Goal: Task Accomplishment & Management: Complete application form

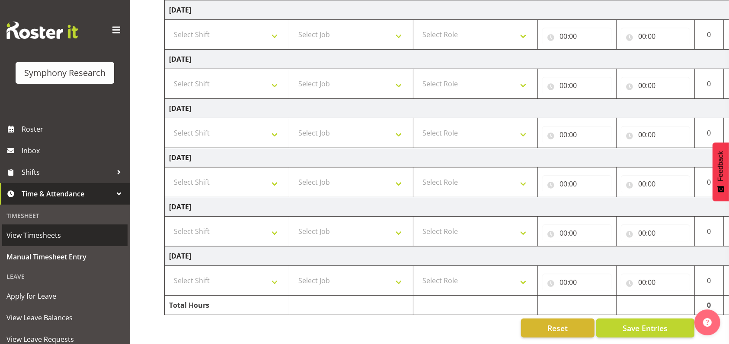
scroll to position [112, 0]
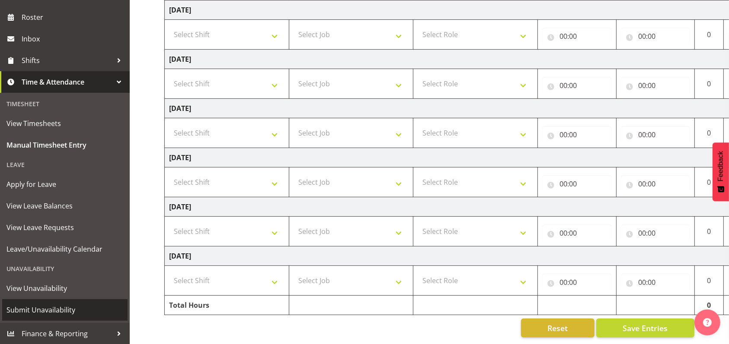
click at [52, 309] on span "Submit Unavailability" at bounding box center [64, 310] width 117 height 13
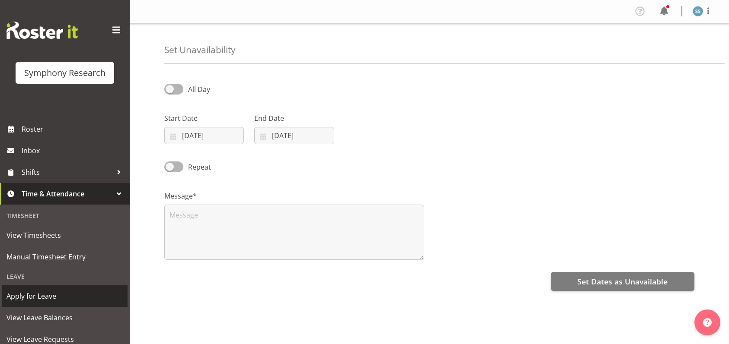
select select "9"
select select "2025"
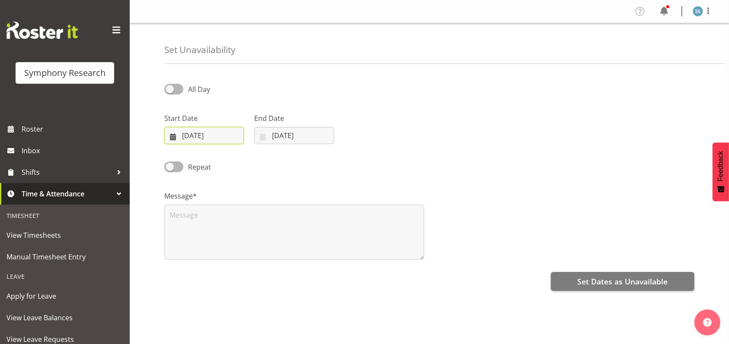
click at [199, 130] on input "07/10/2025" at bounding box center [204, 135] width 80 height 17
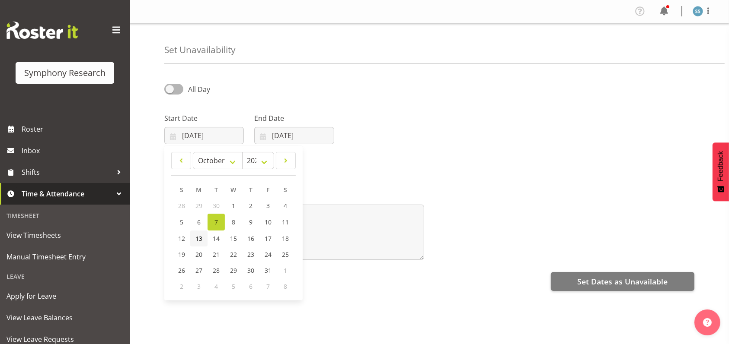
click at [199, 238] on span "13" at bounding box center [198, 239] width 7 height 8
type input "13/10/2025"
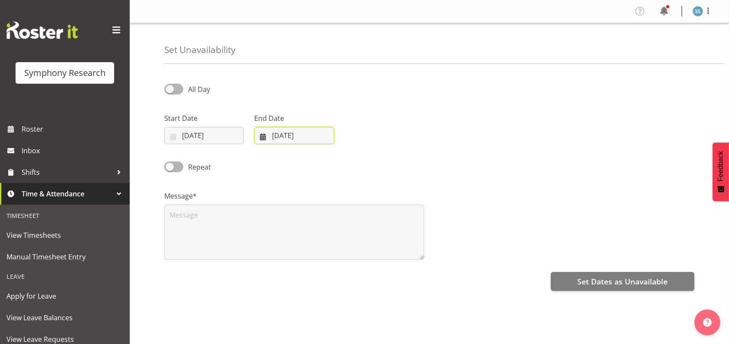
click at [291, 134] on input "07/10/2025" at bounding box center [294, 135] width 80 height 17
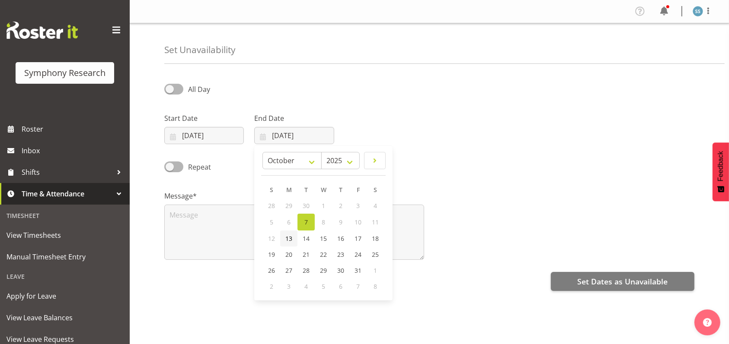
click at [289, 239] on span "13" at bounding box center [288, 239] width 7 height 8
type input "13/10/2025"
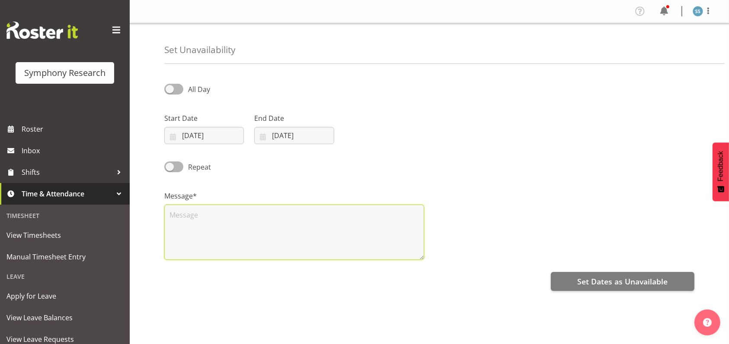
click at [196, 211] on textarea at bounding box center [294, 232] width 260 height 55
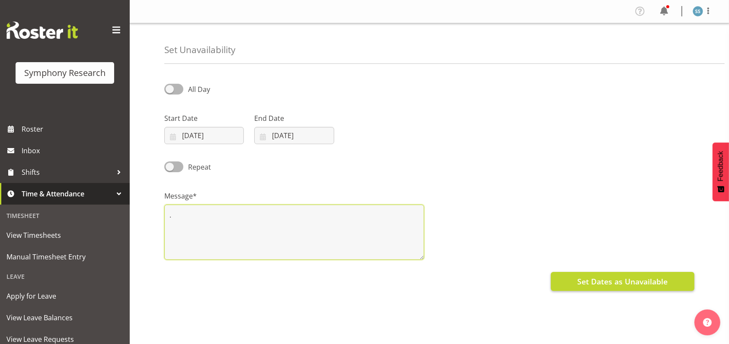
type textarea "."
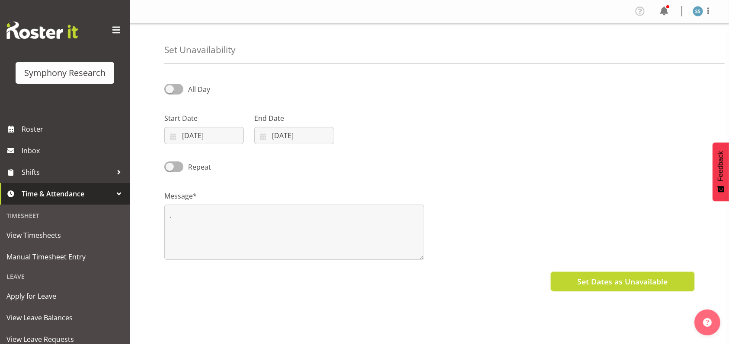
click at [597, 282] on span "Set Dates as Unavailable" at bounding box center [622, 281] width 90 height 11
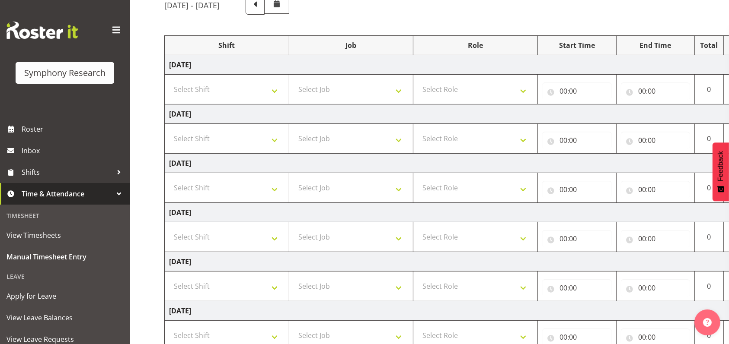
scroll to position [78, 0]
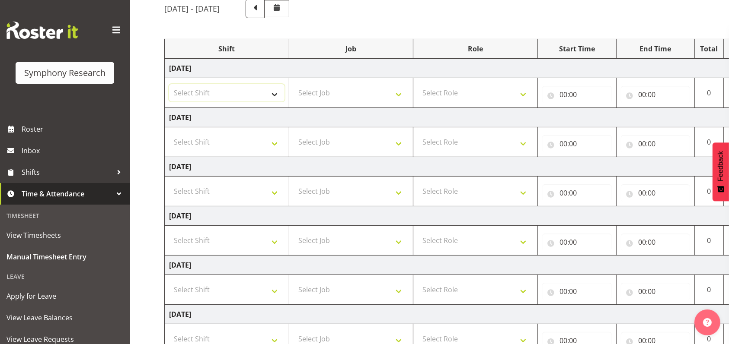
click at [273, 93] on select "Select Shift !!Weekend Residential (Roster IT Shift Label) *Business 9/10am ~ 4…" at bounding box center [226, 92] width 115 height 17
select select "26078"
click at [169, 84] on select "Select Shift !!Weekend Residential (Roster IT Shift Label) *Business 9/10am ~ 4…" at bounding box center [226, 92] width 115 height 17
click at [401, 95] on select "Select Job 550060 IF Admin 553492 World Poll Aus Wave 2 Main 2025 553493 World …" at bounding box center [350, 92] width 115 height 17
select select "10732"
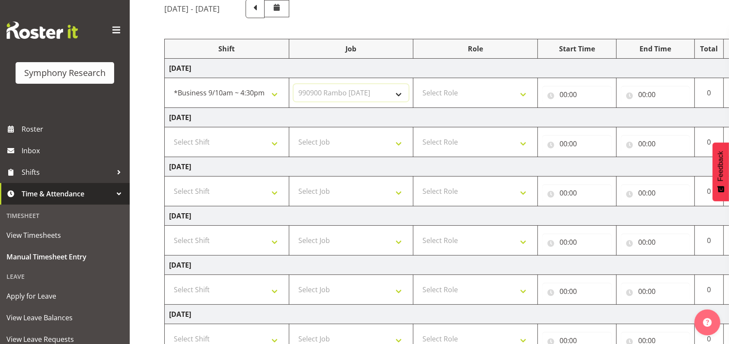
click at [293, 84] on select "Select Job 550060 IF Admin 553492 World Poll Aus Wave 2 Main 2025 553493 World …" at bounding box center [350, 92] width 115 height 17
click at [523, 93] on select "Select Role Briefing Interviewing" at bounding box center [475, 92] width 115 height 17
select select "47"
click at [418, 84] on select "Select Role Briefing Interviewing" at bounding box center [475, 92] width 115 height 17
click at [564, 95] on input "00:00" at bounding box center [577, 94] width 70 height 17
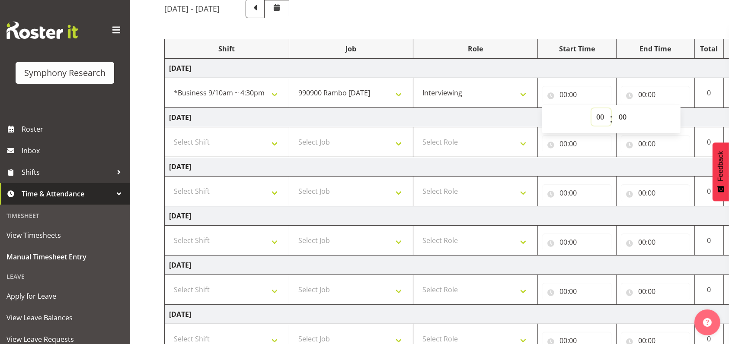
click at [599, 117] on select "00 01 02 03 04 05 06 07 08 09 10 11 12 13 14 15 16 17 18 19 20 21 22 23" at bounding box center [600, 116] width 19 height 17
select select "9"
click at [591, 108] on select "00 01 02 03 04 05 06 07 08 09 10 11 12 13 14 15 16 17 18 19 20 21 22 23" at bounding box center [600, 116] width 19 height 17
type input "09:00"
click at [638, 92] on input "00:00" at bounding box center [656, 94] width 70 height 17
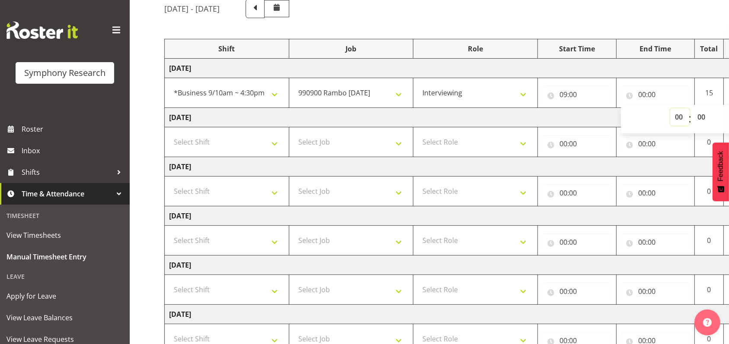
click at [678, 116] on select "00 01 02 03 04 05 06 07 08 09 10 11 12 13 14 15 16 17 18 19 20 21 22 23" at bounding box center [679, 116] width 19 height 17
select select "12"
click at [670, 108] on select "00 01 02 03 04 05 06 07 08 09 10 11 12 13 14 15 16 17 18 19 20 21 22 23" at bounding box center [679, 116] width 19 height 17
type input "12:00"
click at [641, 143] on input "00:00" at bounding box center [656, 143] width 70 height 17
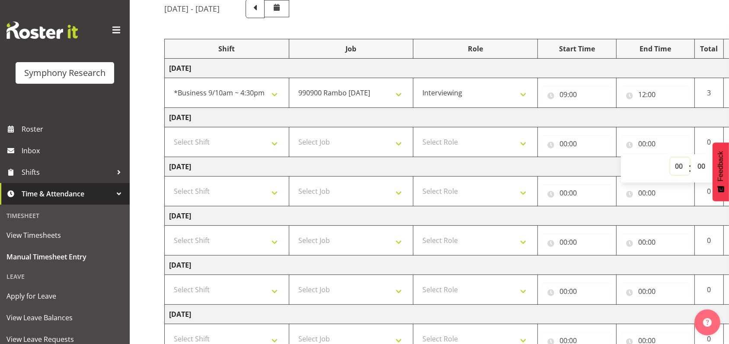
click at [680, 166] on select "00 01 02 03 04 05 06 07 08 09 10 11 12 13 14 15 16 17 18 19 20 21 22 23" at bounding box center [679, 166] width 19 height 17
select select "12"
click at [670, 158] on select "00 01 02 03 04 05 06 07 08 09 10 11 12 13 14 15 16 17 18 19 20 21 22 23" at bounding box center [679, 166] width 19 height 17
type input "12:00"
click at [566, 145] on input "00:00" at bounding box center [577, 143] width 70 height 17
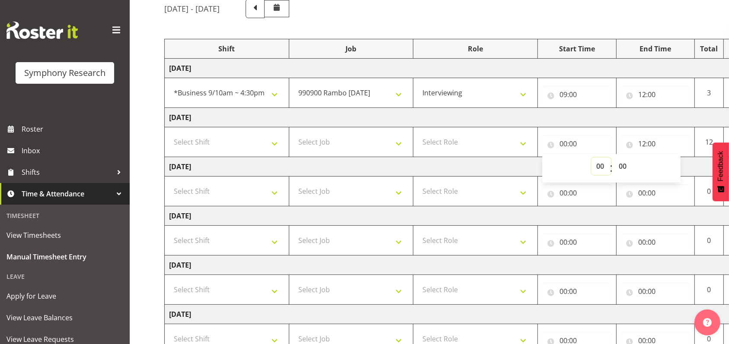
click at [602, 167] on select "00 01 02 03 04 05 06 07 08 09 10 11 12 13 14 15 16 17 18 19 20 21 22 23" at bounding box center [600, 166] width 19 height 17
select select "9"
click at [591, 158] on select "00 01 02 03 04 05 06 07 08 09 10 11 12 13 14 15 16 17 18 19 20 21 22 23" at bounding box center [600, 166] width 19 height 17
type input "09:00"
click at [522, 137] on select "Select Role Briefing Interviewing" at bounding box center [475, 142] width 115 height 17
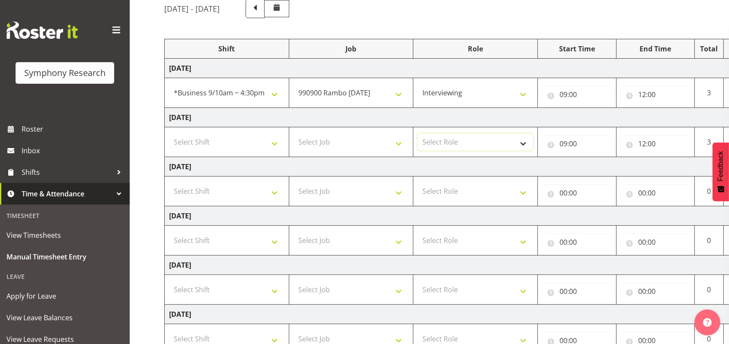
select select "47"
click at [418, 134] on select "Select Role Briefing Interviewing" at bounding box center [475, 142] width 115 height 17
click at [395, 143] on select "Select Job 550060 IF Admin 553492 World Poll Aus Wave 2 Main 2025 553493 World …" at bounding box center [350, 142] width 115 height 17
select select "10732"
click at [293, 134] on select "Select Job 550060 IF Admin 553492 World Poll Aus Wave 2 Main 2025 553493 World …" at bounding box center [350, 142] width 115 height 17
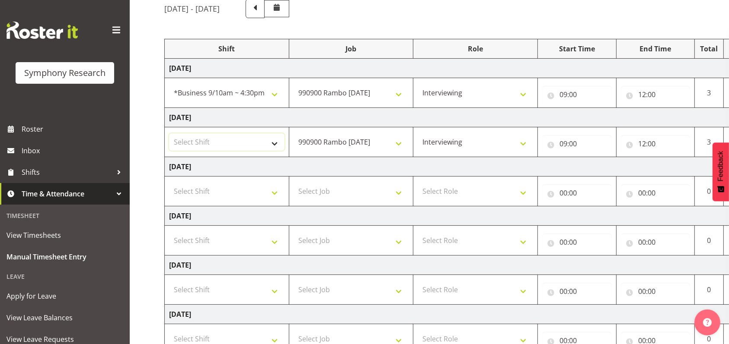
click at [276, 139] on select "Select Shift !!Weekend Residential (Roster IT Shift Label) *Business 9/10am ~ 4…" at bounding box center [226, 142] width 115 height 17
select select "26078"
click at [169, 134] on select "Select Shift !!Weekend Residential (Roster IT Shift Label) *Business 9/10am ~ 4…" at bounding box center [226, 142] width 115 height 17
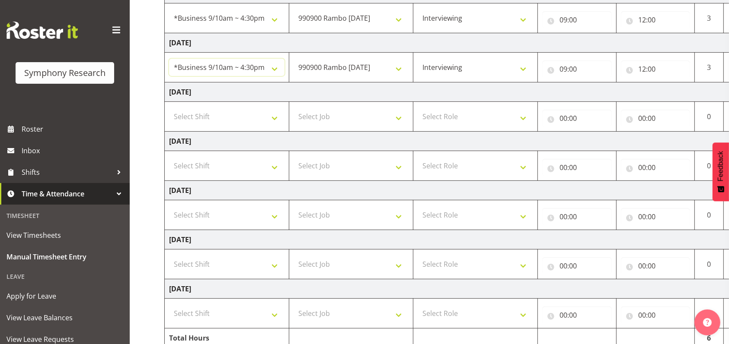
scroll to position [193, 0]
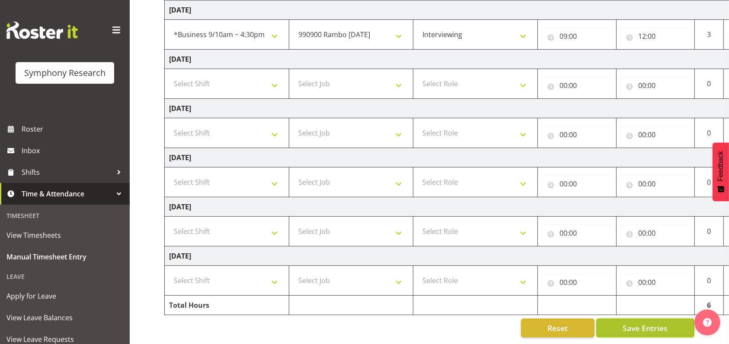
click at [647, 319] on button "Save Entries" at bounding box center [645, 328] width 98 height 19
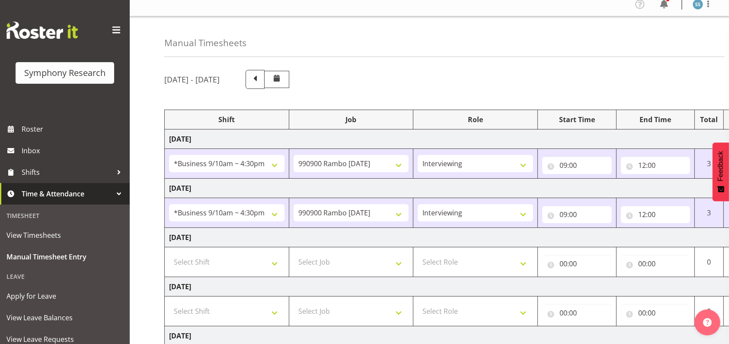
scroll to position [0, 0]
